Goal: Find specific page/section

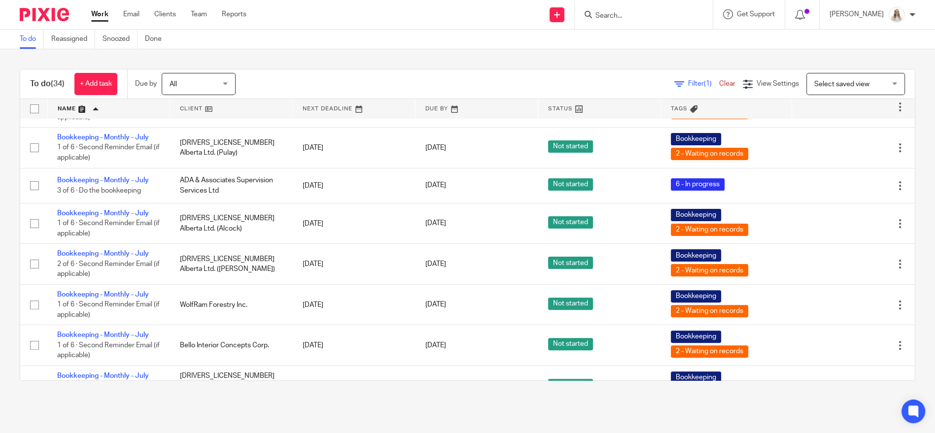
scroll to position [385, 0]
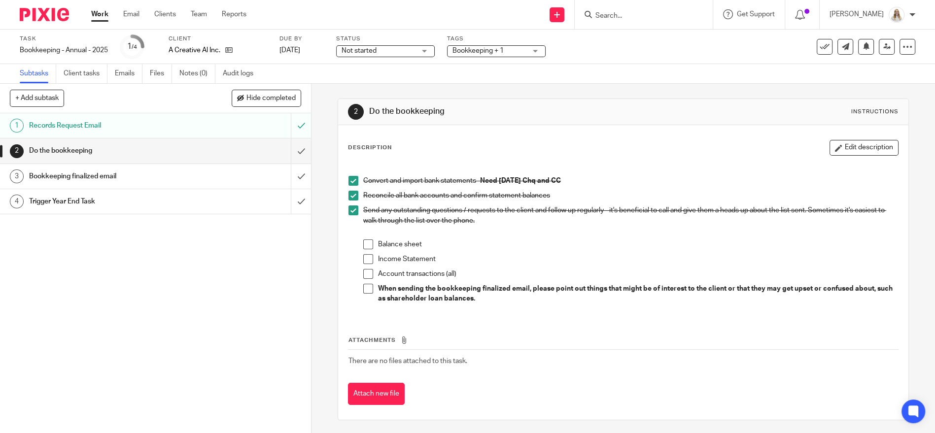
click at [278, 12] on input "Search" at bounding box center [639, 16] width 89 height 9
click at [278, 19] on input "Search" at bounding box center [639, 16] width 89 height 9
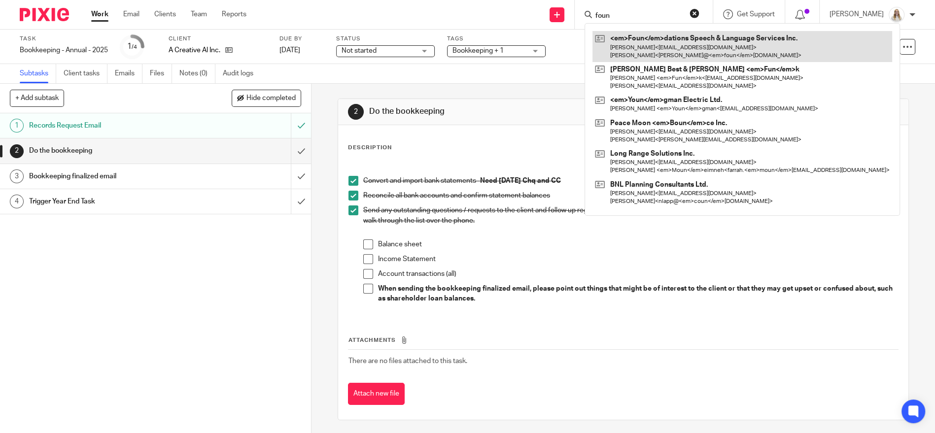
type input "foun"
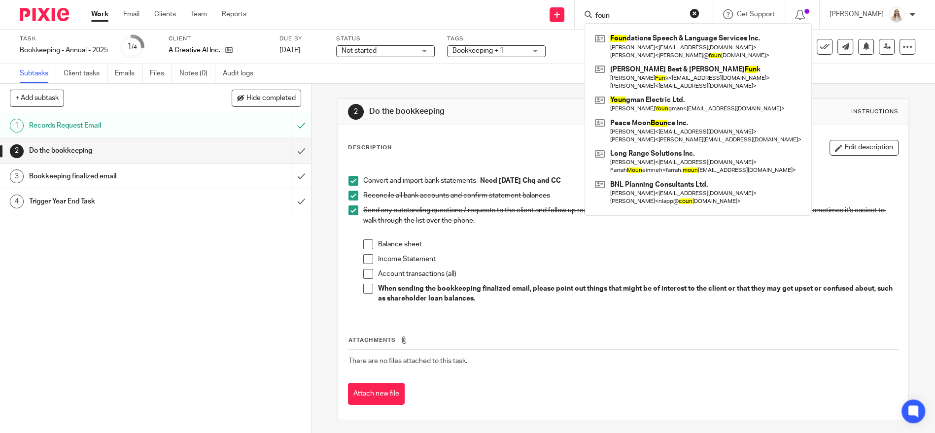
click at [278, 57] on div "Subtasks Client tasks Emails Files Notes (0) Audit logs" at bounding box center [467, 74] width 935 height 20
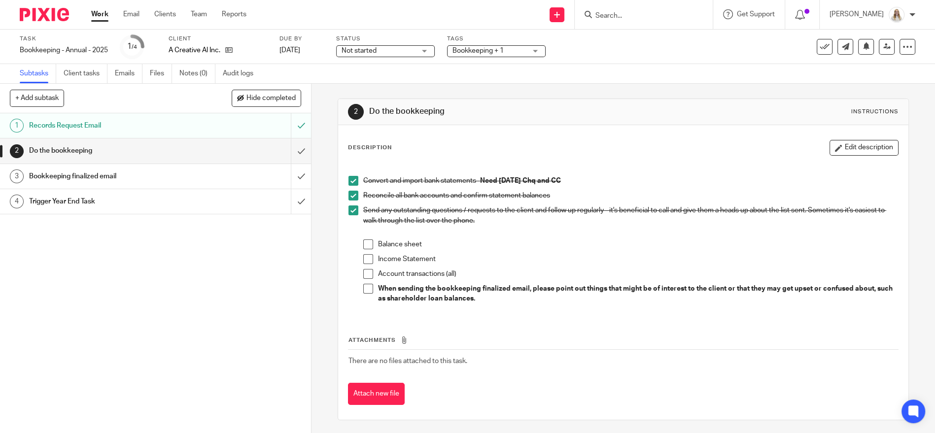
click at [278, 9] on form at bounding box center [647, 14] width 105 height 12
click at [278, 18] on input "Search" at bounding box center [639, 16] width 89 height 9
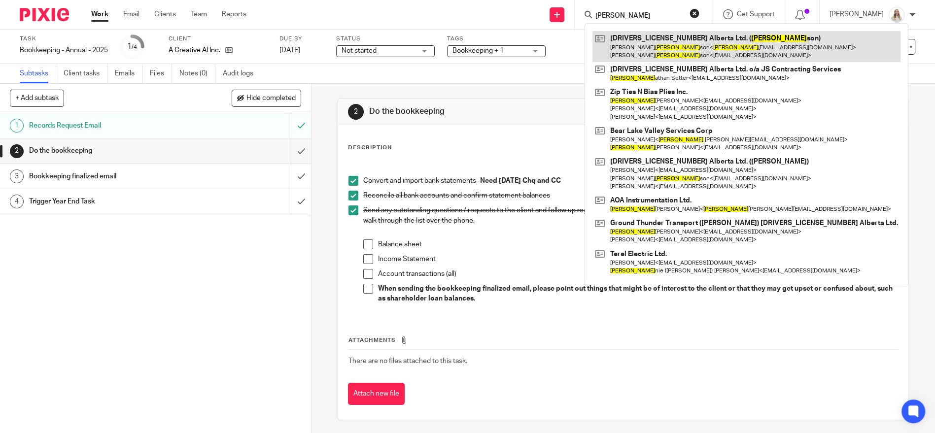
type input "[PERSON_NAME]"
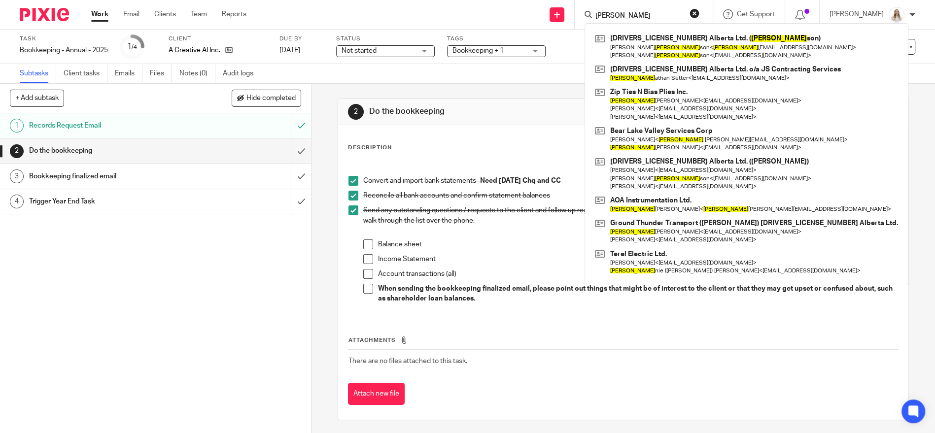
click at [278, 57] on div "Subtasks Client tasks Emails Files Notes (0) Audit logs" at bounding box center [467, 74] width 935 height 20
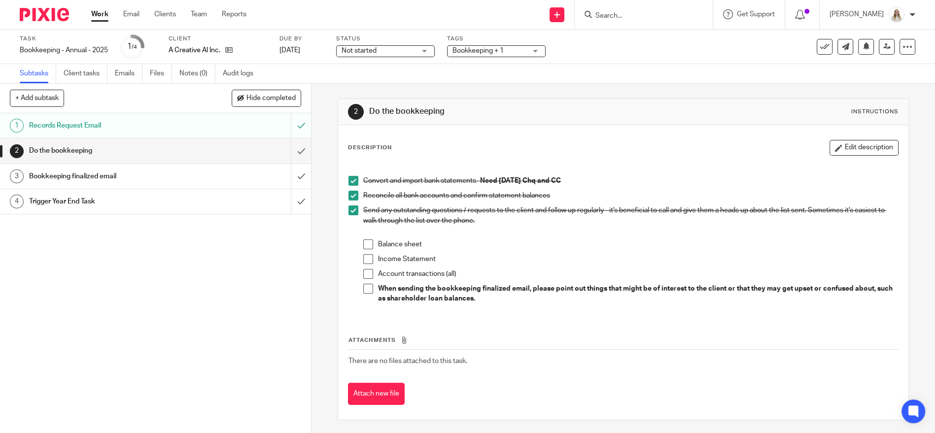
drag, startPoint x: 629, startPoint y: 57, endPoint x: 662, endPoint y: 36, distance: 39.7
click at [278, 57] on div "Task Bookkeeping - Annual - 2025 Save Bookkeeping - Annual - 2025 1 /4 Client A…" at bounding box center [393, 47] width 747 height 24
click at [278, 57] on p at bounding box center [630, 229] width 535 height 10
